Goal: Check status: Check status

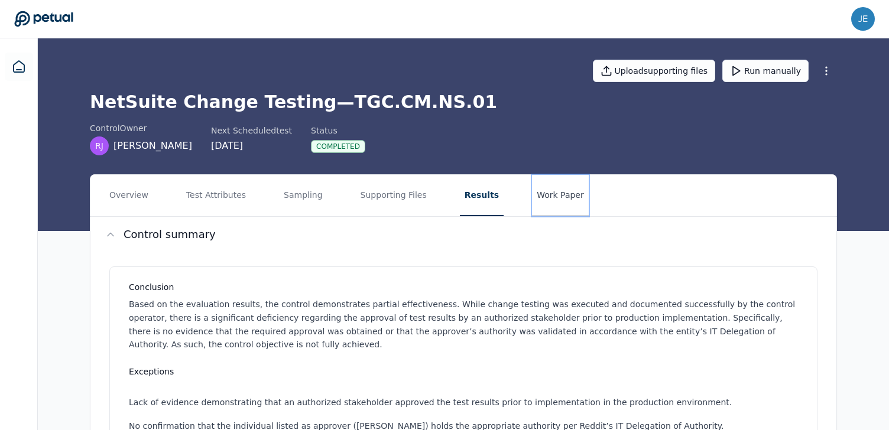
click at [555, 196] on button "Work Paper" at bounding box center [560, 195] width 57 height 41
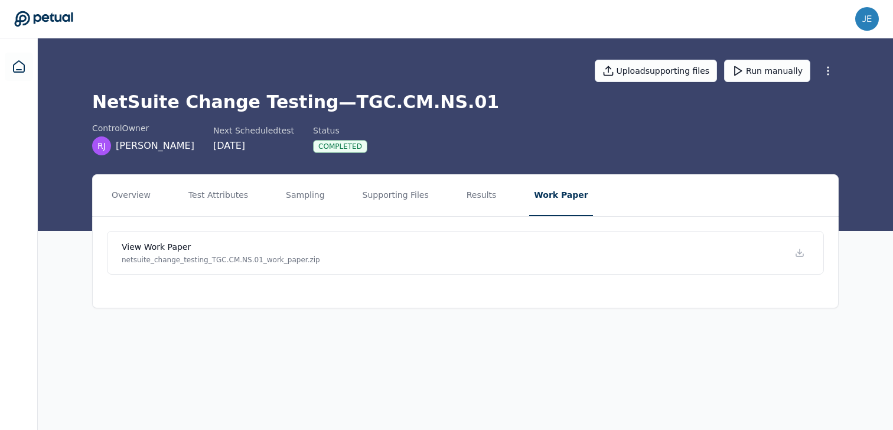
click at [490, 196] on nav "Overview Test Attributes Sampling Supporting Files Results Work Paper" at bounding box center [466, 195] width 746 height 41
click at [474, 196] on button "Results" at bounding box center [482, 195] width 40 height 41
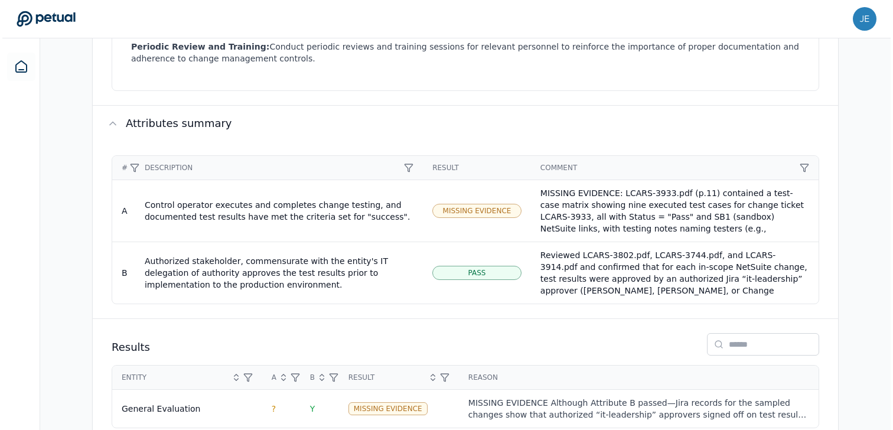
scroll to position [678, 0]
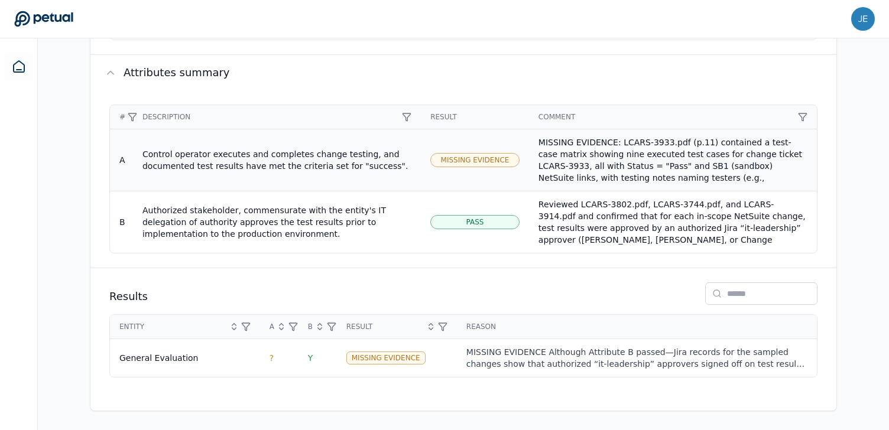
click at [474, 169] on td "Missing Evidence" at bounding box center [475, 160] width 108 height 62
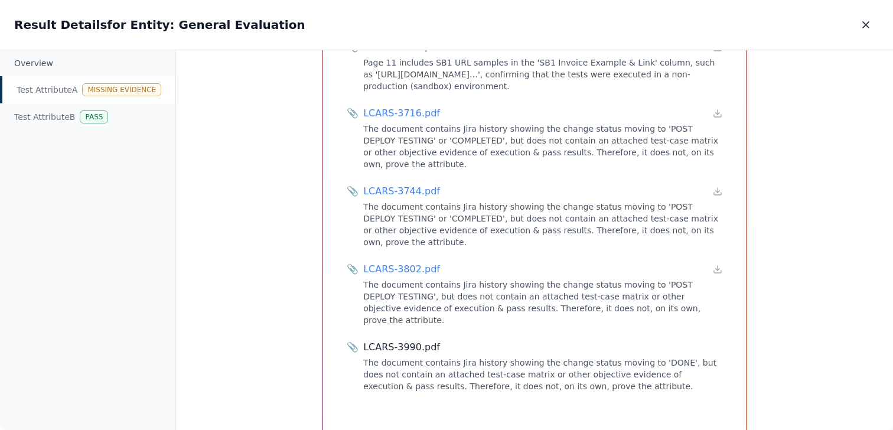
scroll to position [520, 0]
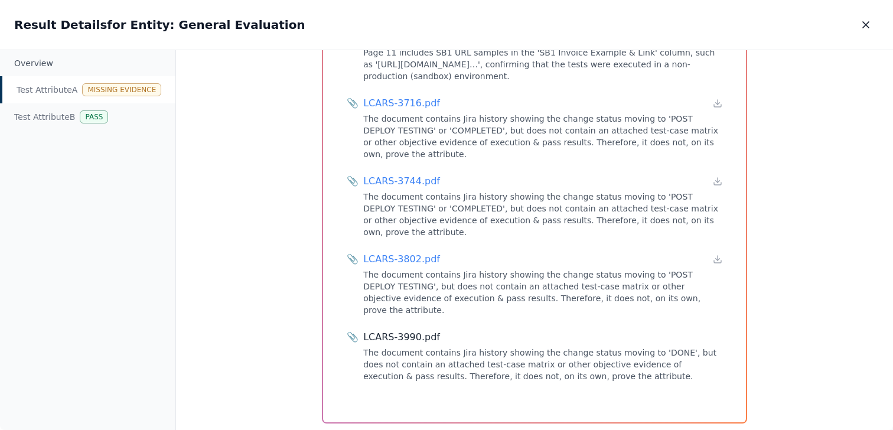
click at [294, 311] on div "Test Attribute A : Control operator executes and completes change testing, and …" at bounding box center [534, 240] width 717 height 381
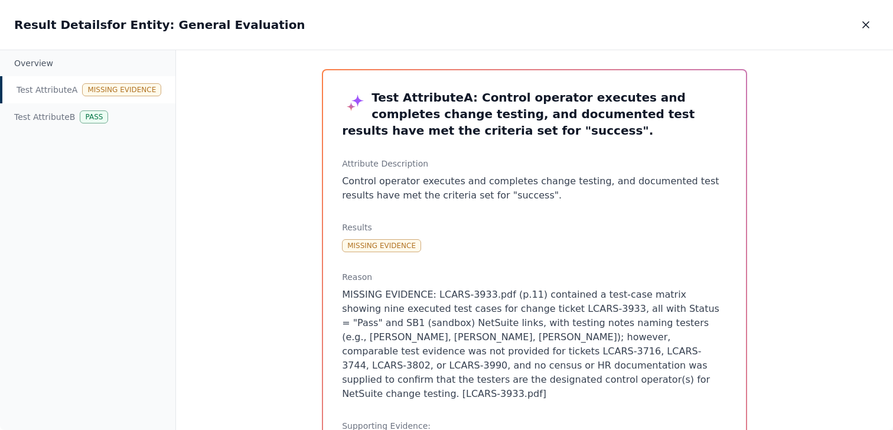
scroll to position [0, 0]
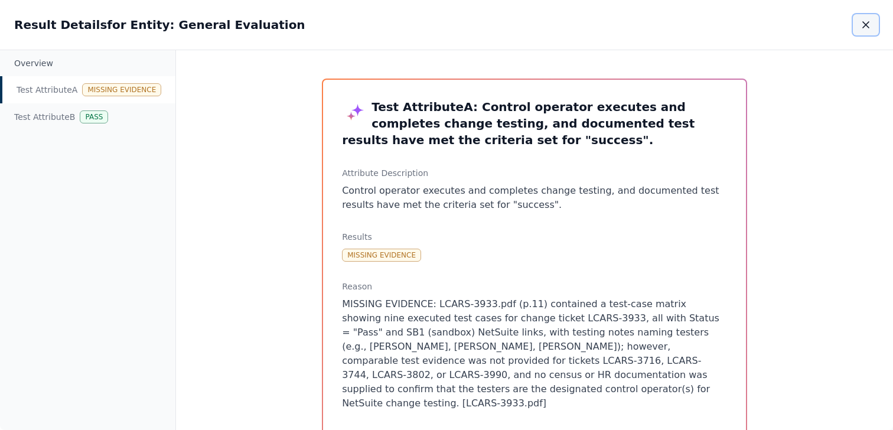
click at [860, 18] on button "button" at bounding box center [866, 24] width 26 height 21
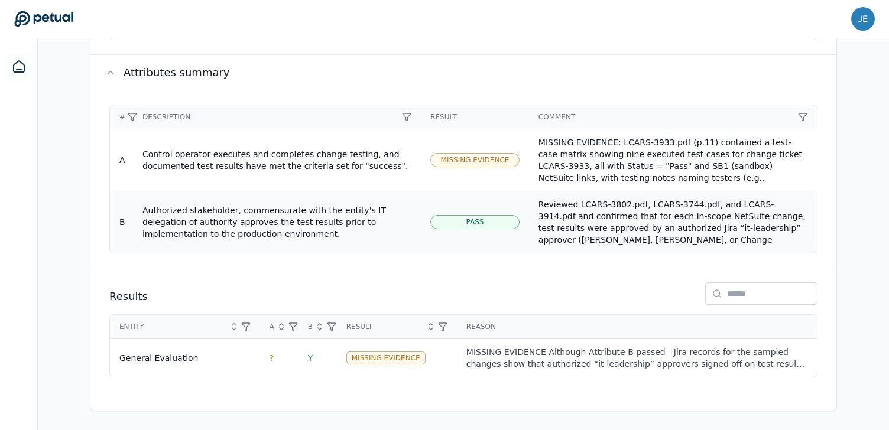
click at [643, 231] on div "Reviewed LCARS-3802.pdf, LCARS-3744.pdf, and LCARS-3914.pdf and confirmed that …" at bounding box center [672, 252] width 269 height 106
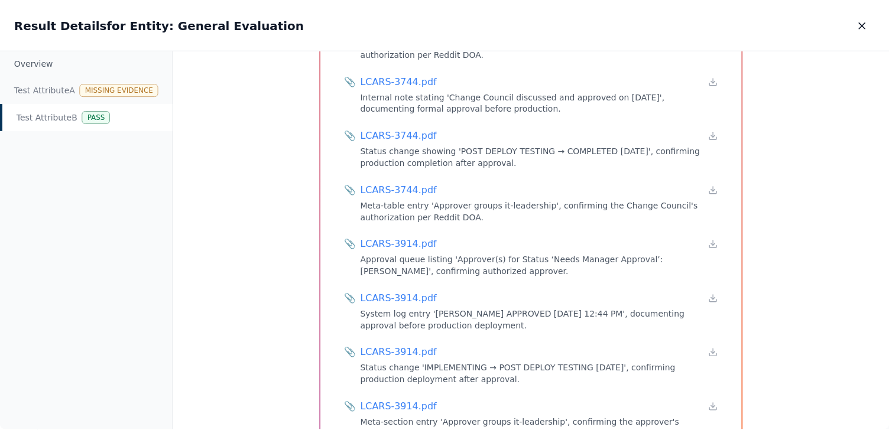
scroll to position [593, 0]
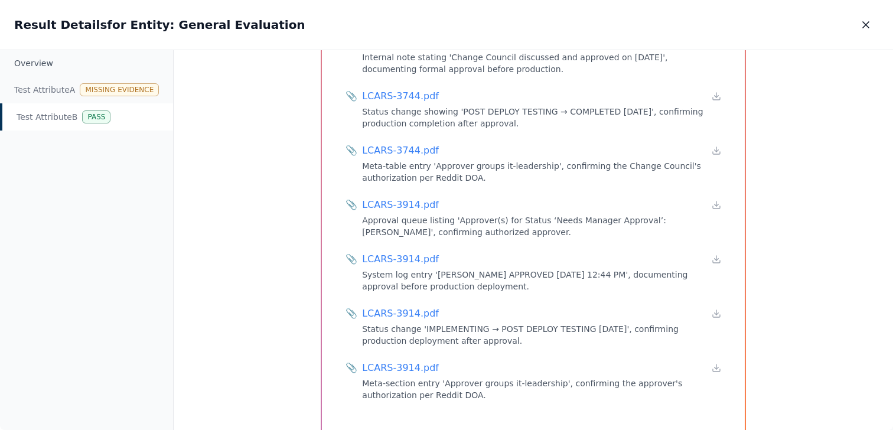
click at [285, 224] on div "Test Attribute B : Authorized stakeholder, commensurate with the entity's IT de…" at bounding box center [534, 240] width 720 height 381
click at [864, 19] on icon "button" at bounding box center [866, 25] width 12 height 12
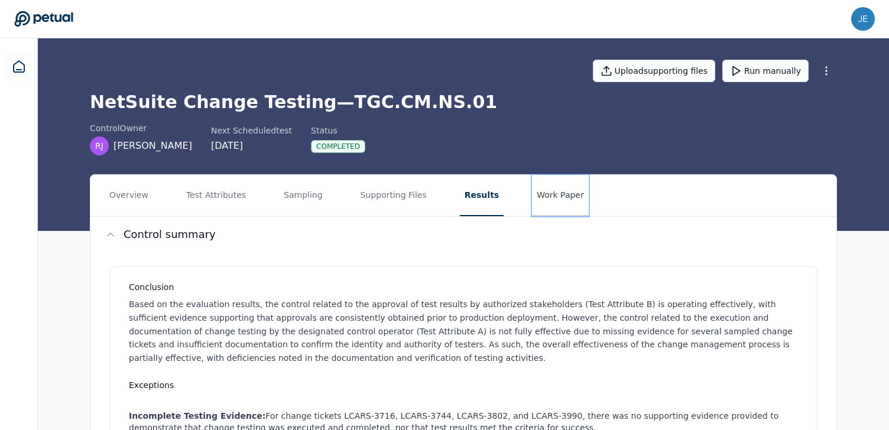
click at [542, 212] on button "Work Paper" at bounding box center [560, 195] width 57 height 41
